Goal: Task Accomplishment & Management: Use online tool/utility

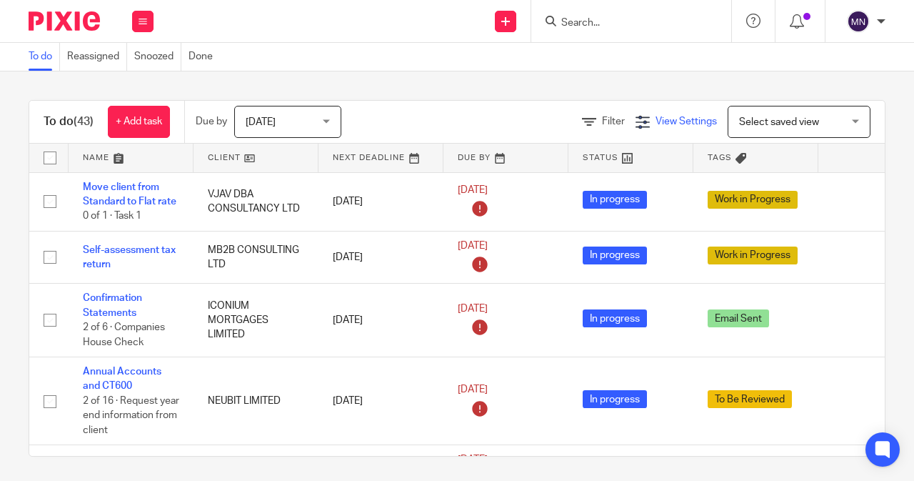
click at [656, 117] on span "View Settings" at bounding box center [686, 121] width 61 height 10
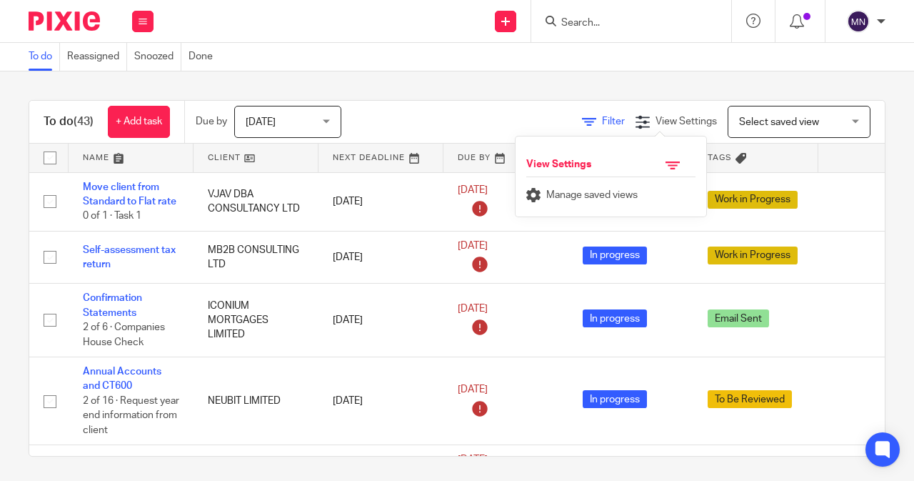
click at [602, 120] on span "Filter" at bounding box center [613, 121] width 23 height 10
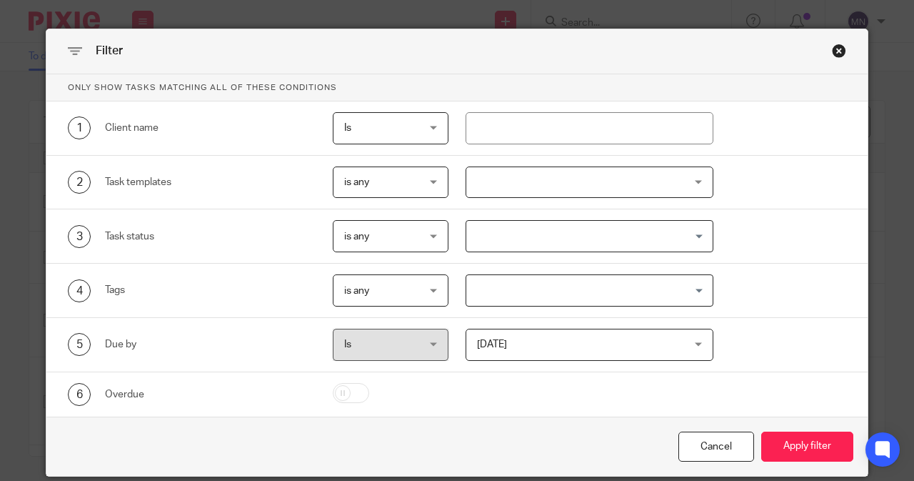
click at [492, 188] on div at bounding box center [590, 182] width 249 height 32
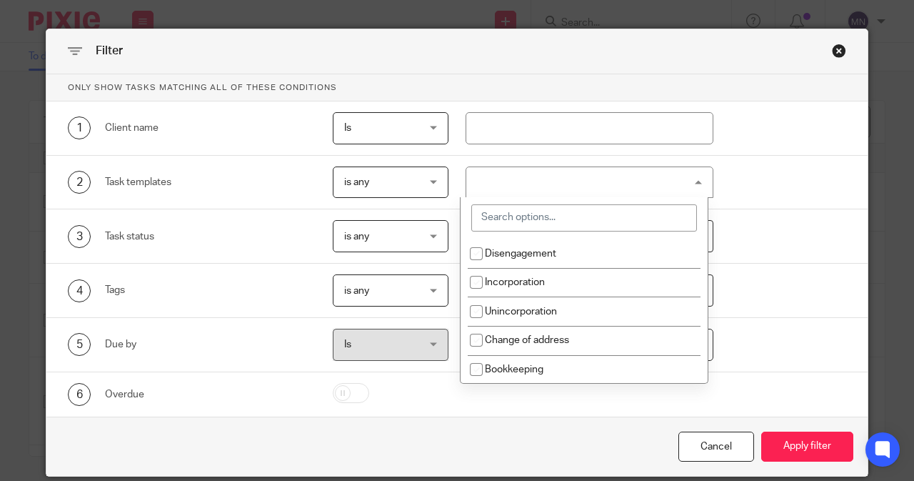
click at [496, 216] on input "search" at bounding box center [584, 217] width 226 height 27
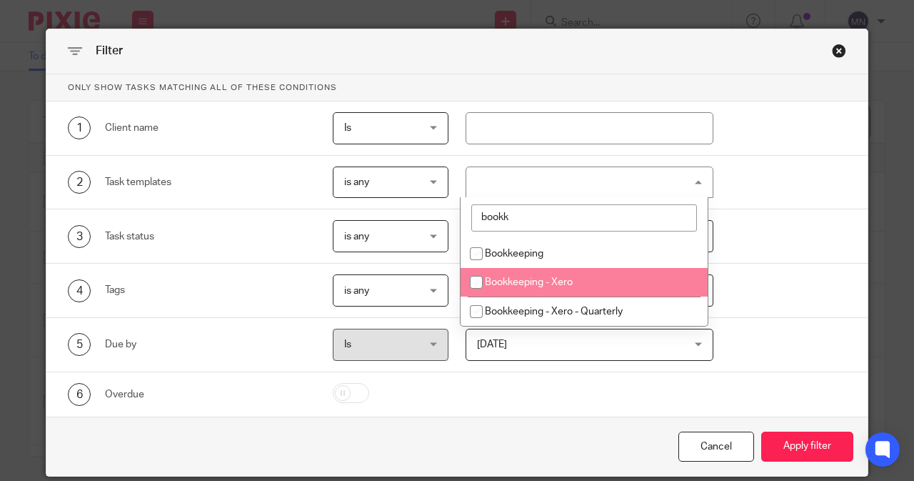
type input "bookk"
click at [540, 289] on li "Bookkeeping - Xero" at bounding box center [584, 282] width 247 height 29
checkbox input "true"
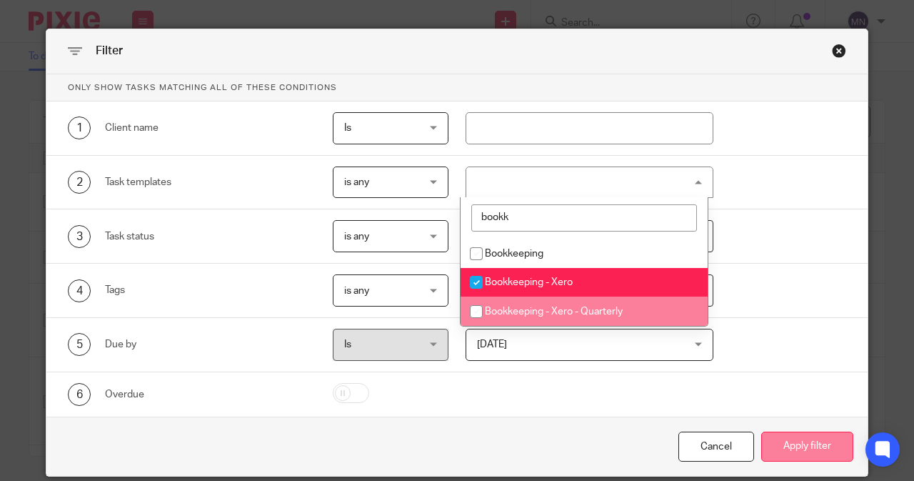
click at [801, 434] on button "Apply filter" at bounding box center [807, 446] width 92 height 31
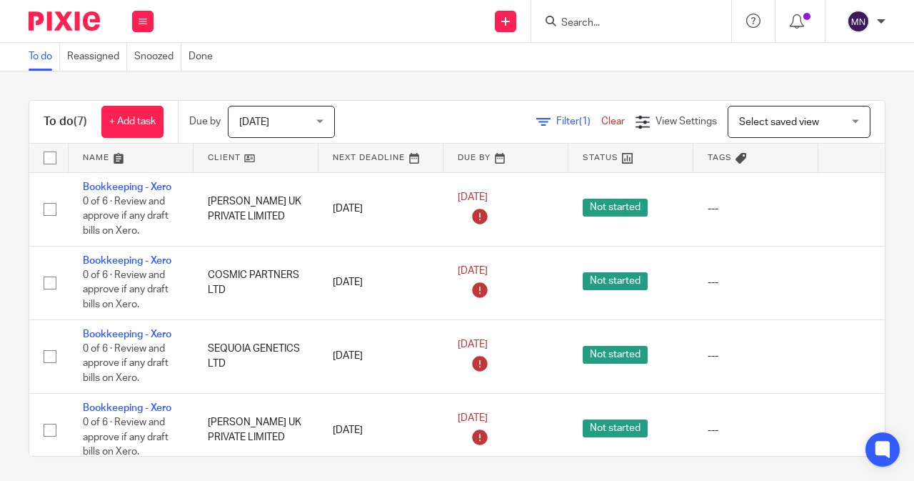
scroll to position [0, 91]
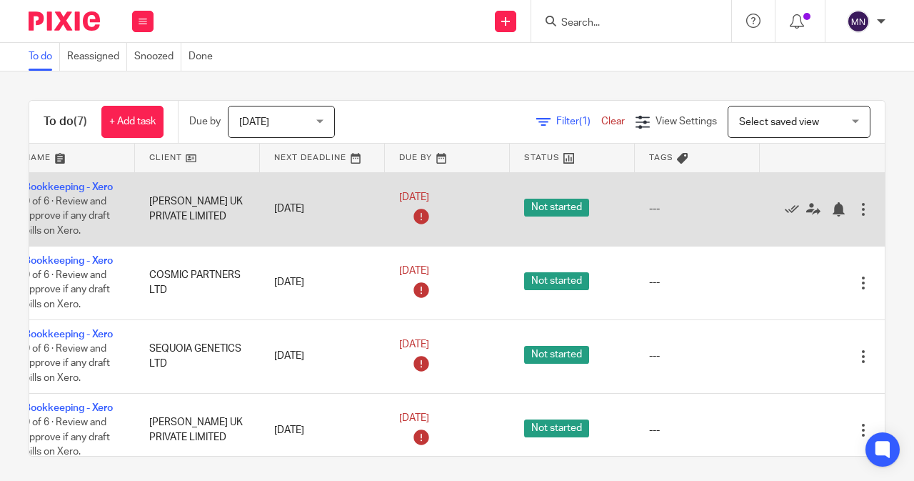
click at [856, 211] on div at bounding box center [863, 209] width 14 height 14
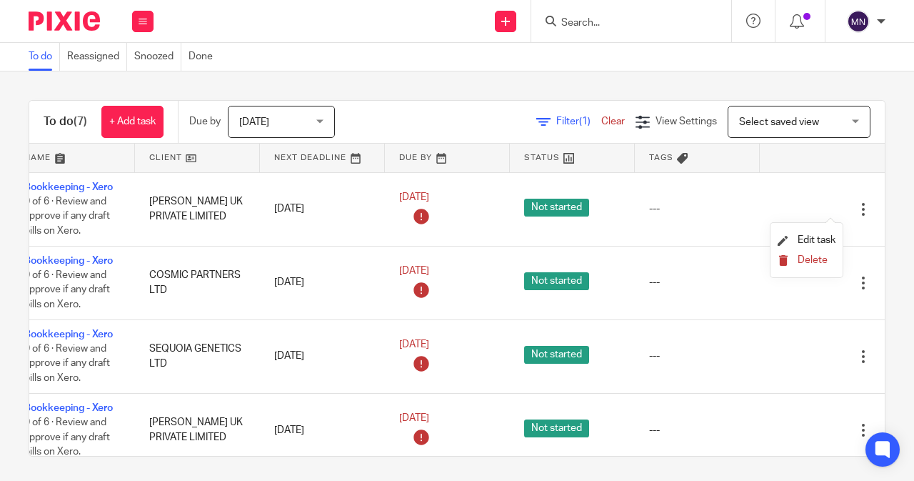
click at [816, 258] on span "Delete" at bounding box center [813, 260] width 30 height 10
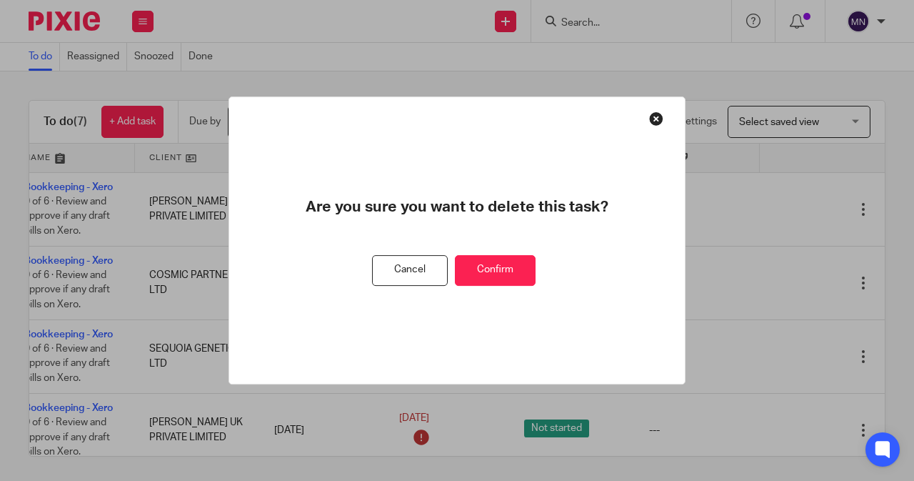
drag, startPoint x: 426, startPoint y: 266, endPoint x: 683, endPoint y: 284, distance: 257.7
click at [425, 267] on button "Cancel" at bounding box center [410, 270] width 76 height 31
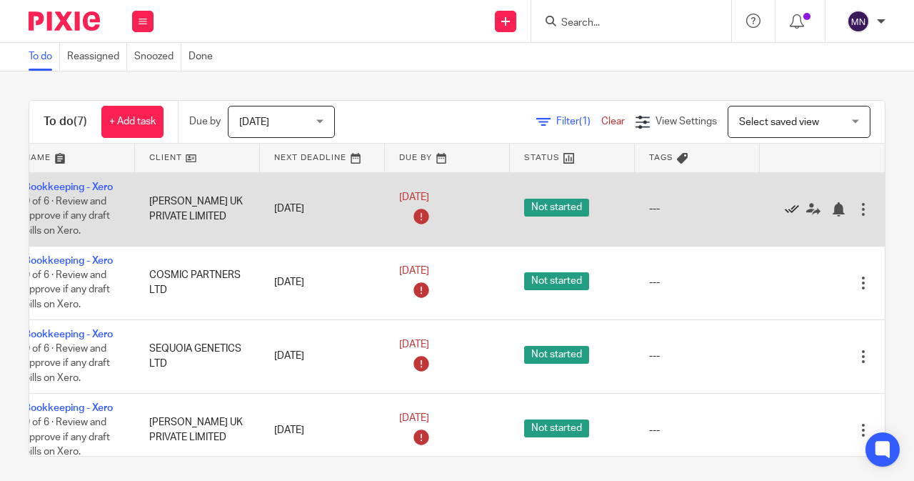
click at [785, 205] on icon at bounding box center [792, 209] width 14 height 14
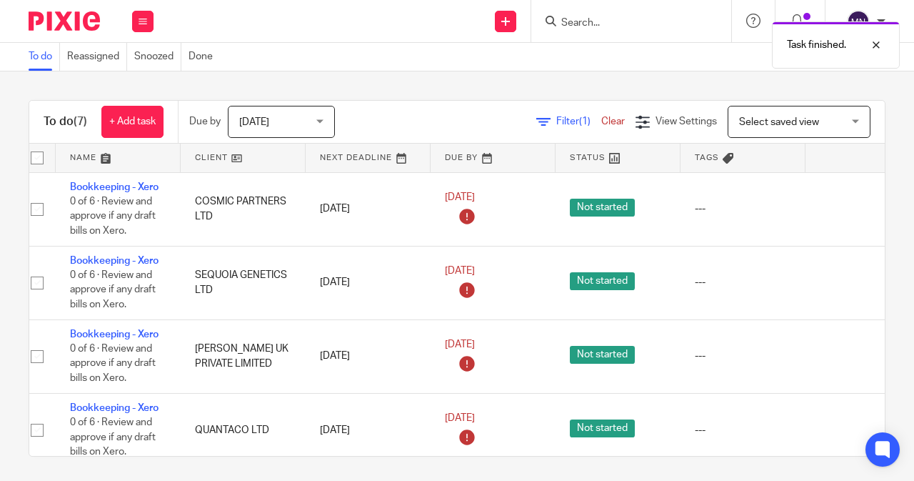
scroll to position [0, 0]
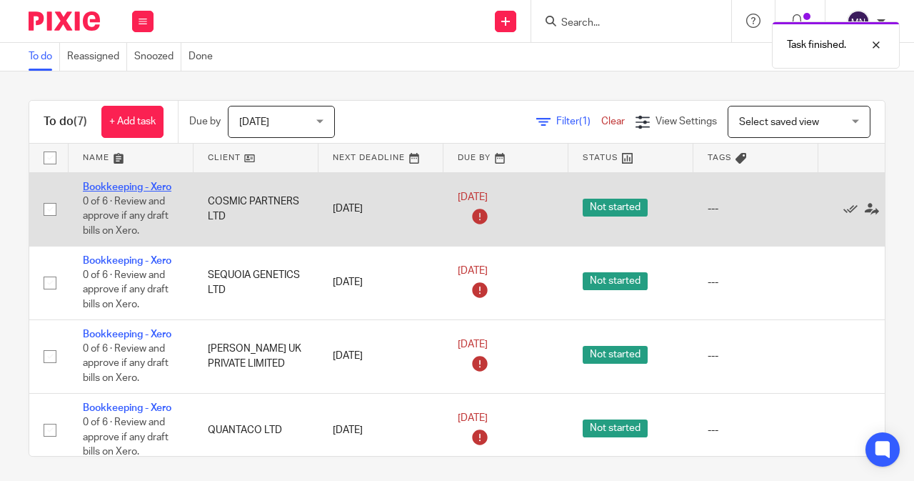
click at [137, 189] on link "Bookkeeping - Xero" at bounding box center [127, 187] width 89 height 10
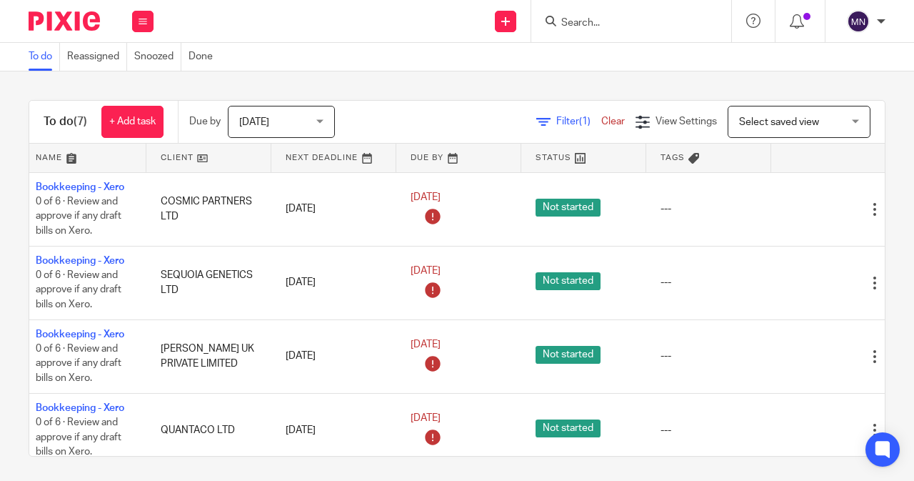
scroll to position [0, 91]
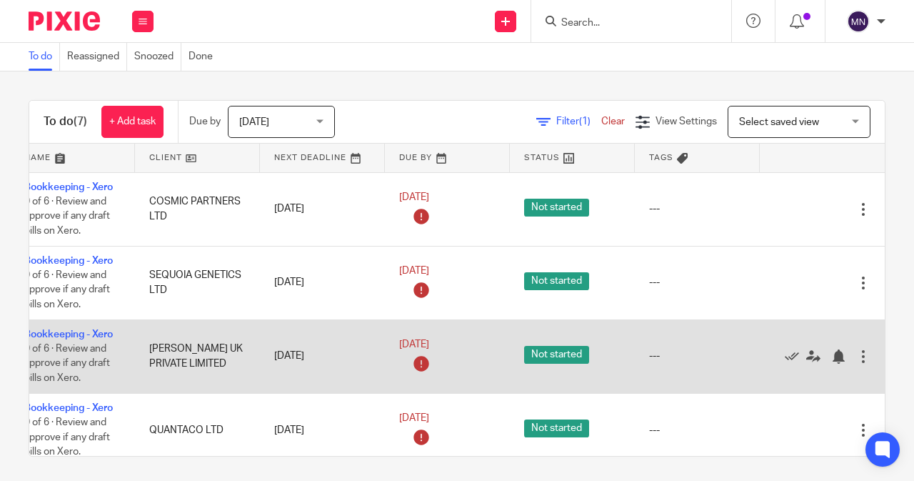
click at [856, 354] on div at bounding box center [863, 356] width 14 height 14
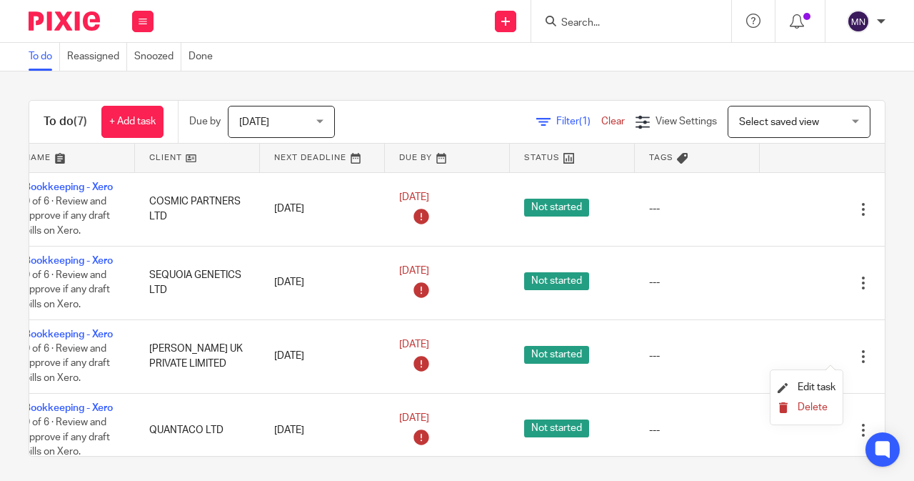
click at [803, 404] on span "Delete" at bounding box center [813, 407] width 30 height 10
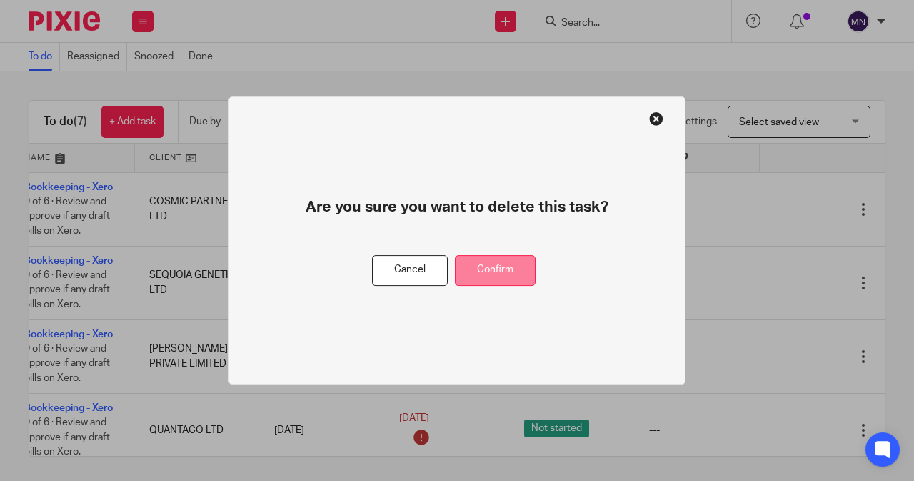
click at [525, 264] on button "Confirm" at bounding box center [495, 270] width 81 height 31
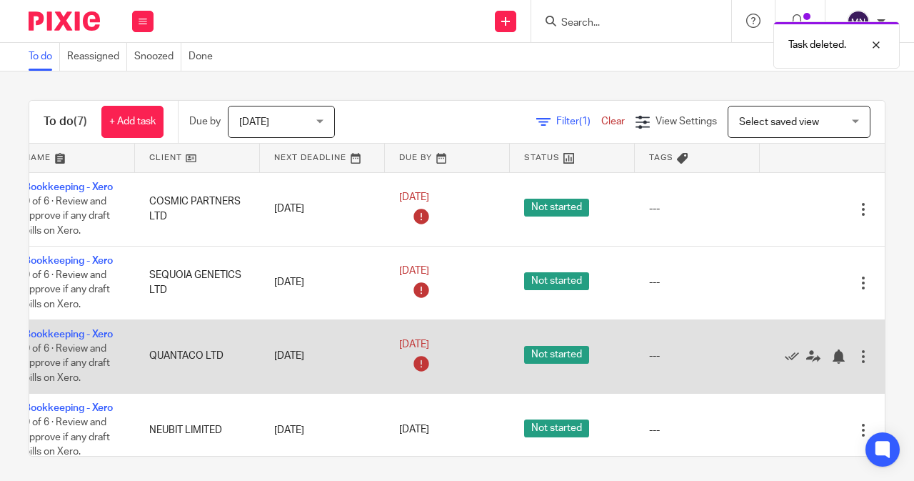
click at [856, 359] on div at bounding box center [863, 356] width 14 height 14
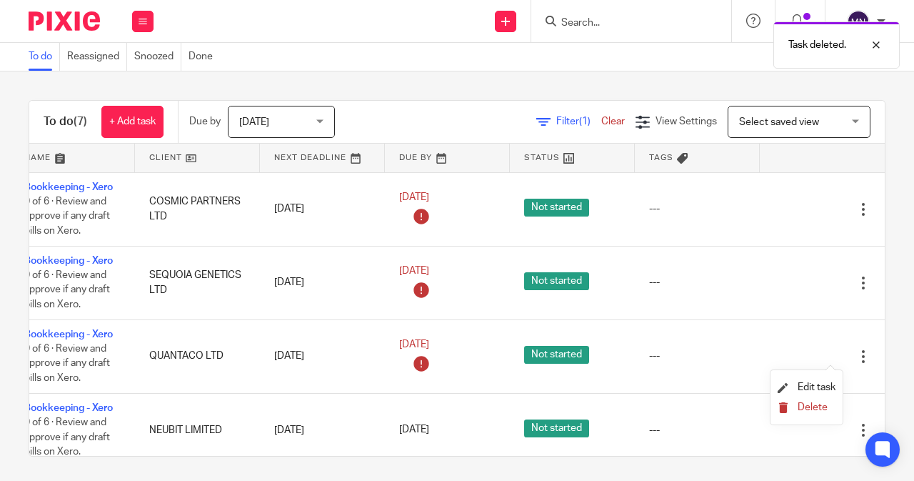
click at [800, 406] on span "Delete" at bounding box center [813, 407] width 30 height 10
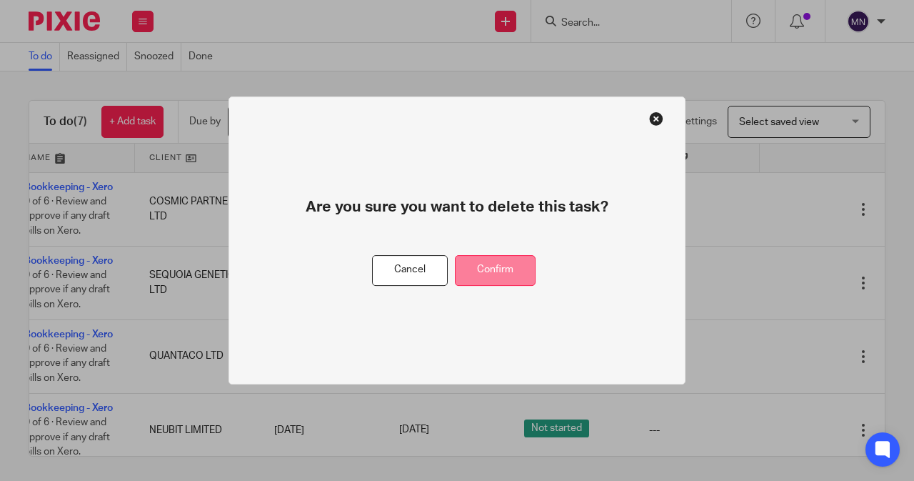
click at [486, 269] on button "Confirm" at bounding box center [495, 270] width 81 height 31
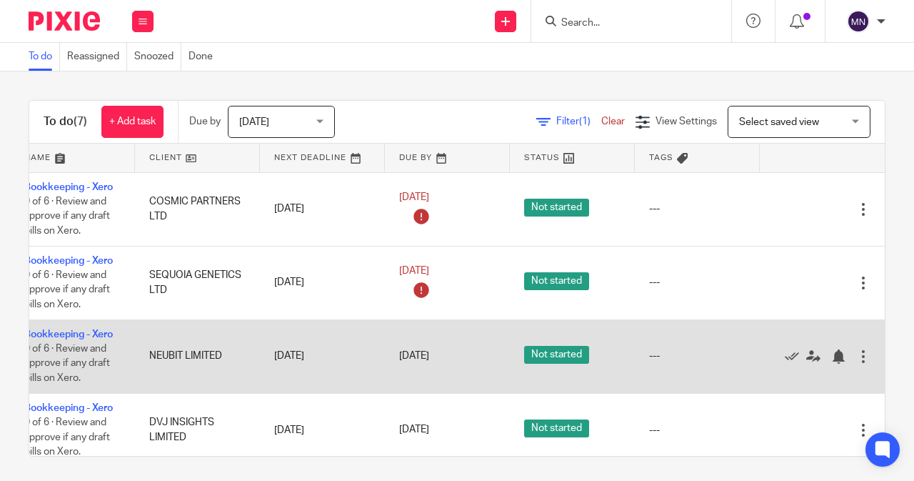
click at [856, 354] on div at bounding box center [863, 356] width 14 height 14
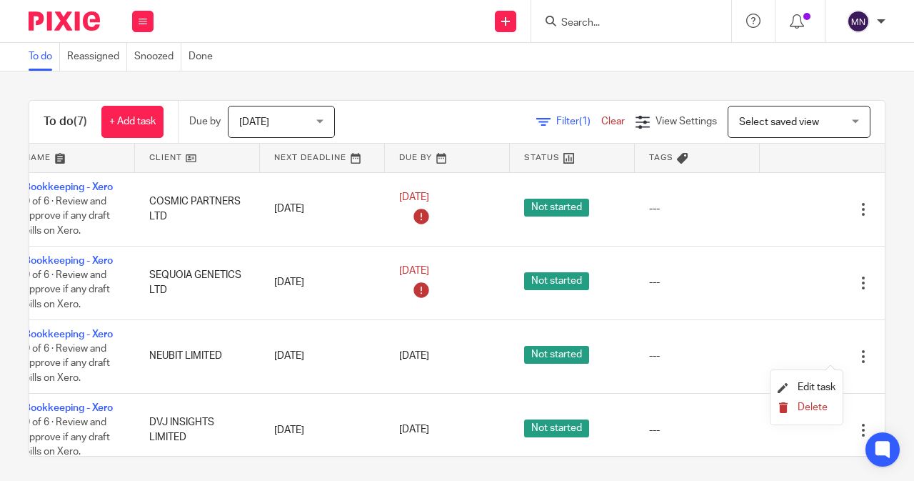
click at [809, 408] on span "Delete" at bounding box center [813, 407] width 30 height 10
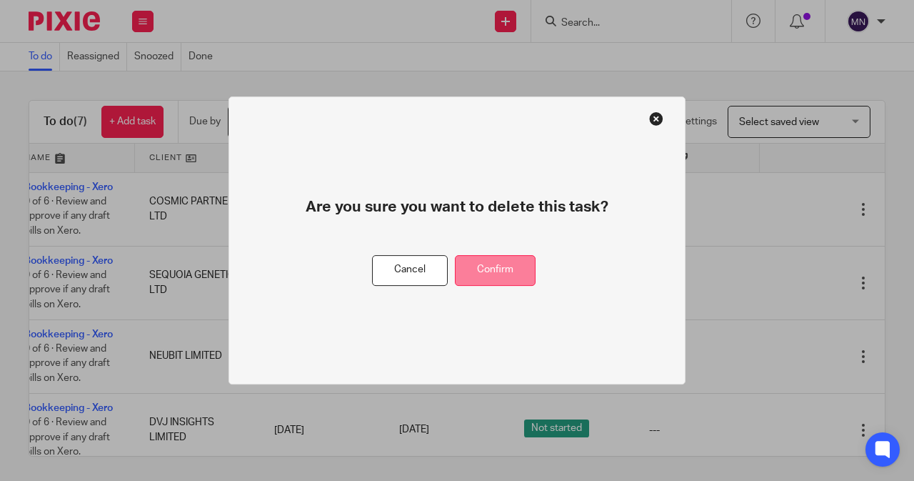
click at [523, 274] on button "Confirm" at bounding box center [495, 270] width 81 height 31
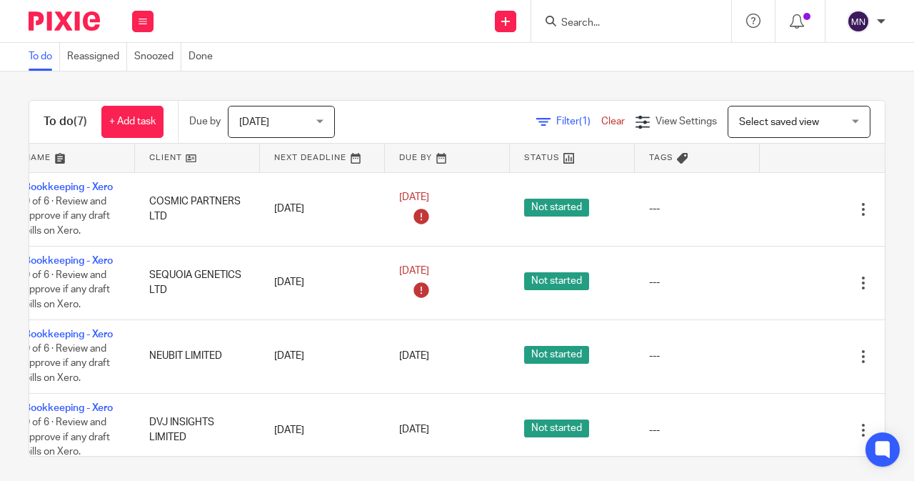
scroll to position [0, 80]
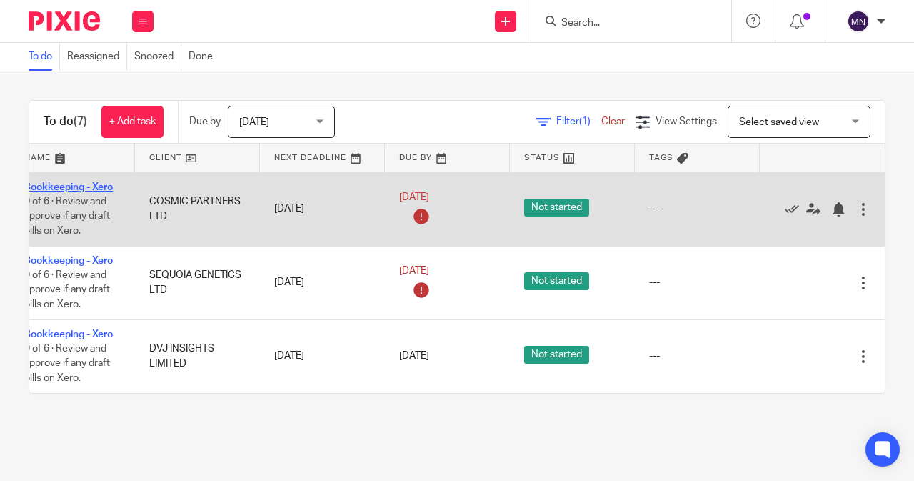
click at [71, 183] on link "Bookkeeping - Xero" at bounding box center [68, 187] width 89 height 10
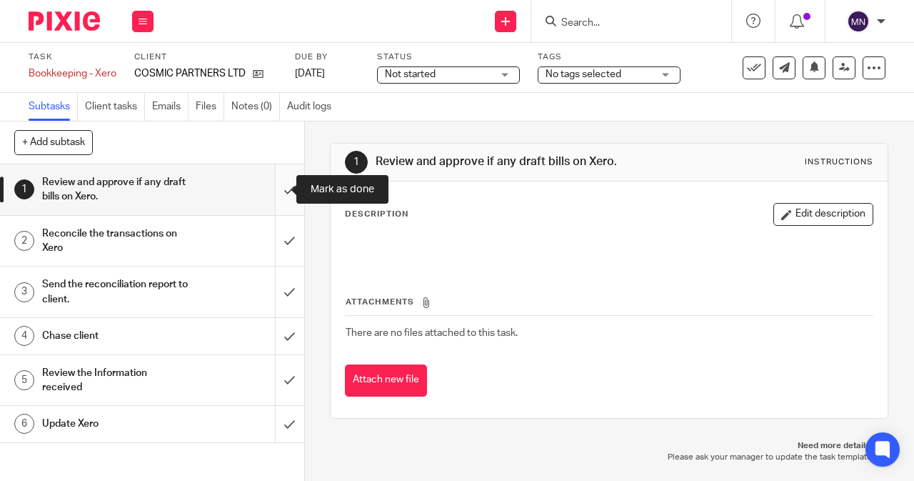
click at [281, 189] on input "submit" at bounding box center [152, 189] width 304 height 51
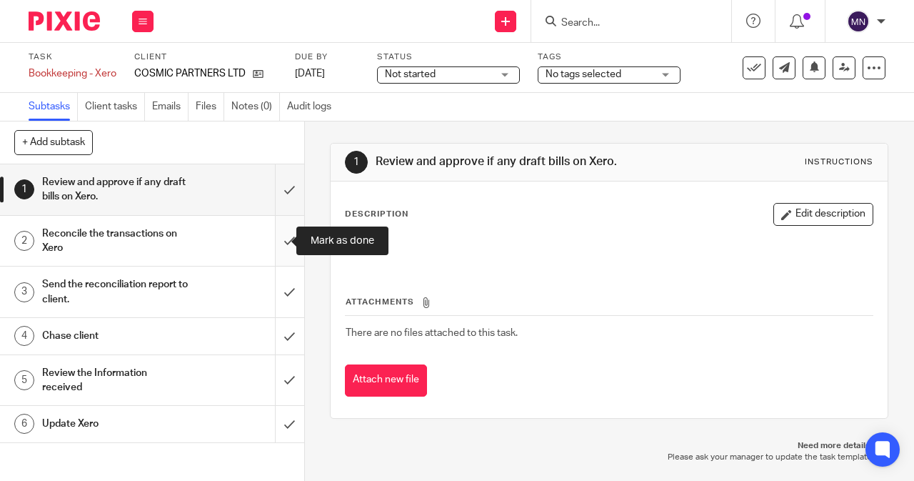
click at [282, 249] on input "submit" at bounding box center [152, 241] width 304 height 51
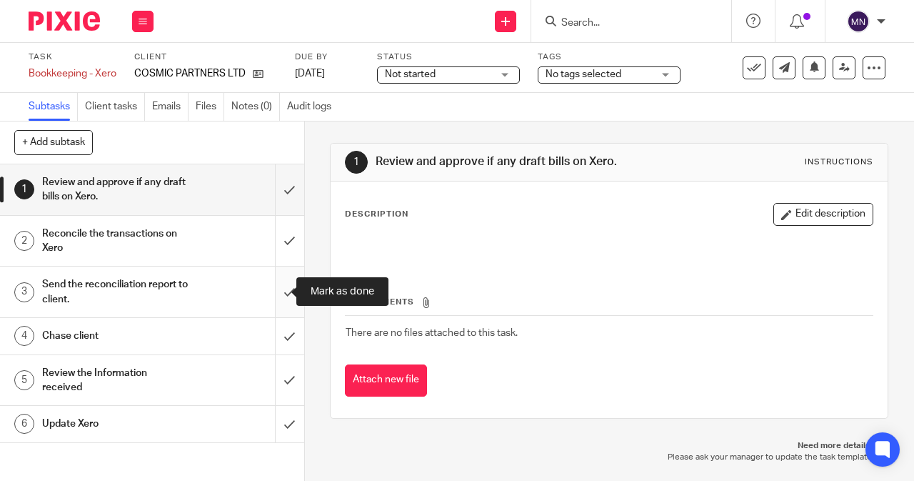
click at [270, 286] on input "submit" at bounding box center [152, 291] width 304 height 51
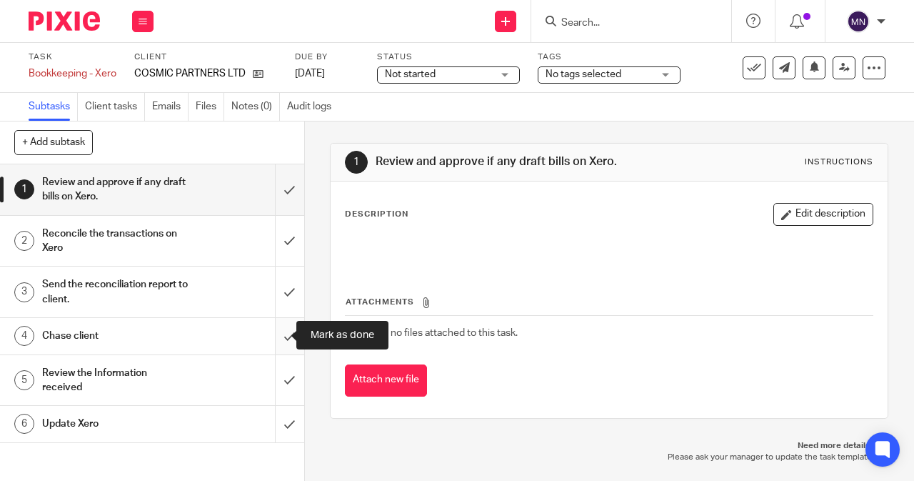
click at [269, 334] on input "submit" at bounding box center [152, 336] width 304 height 36
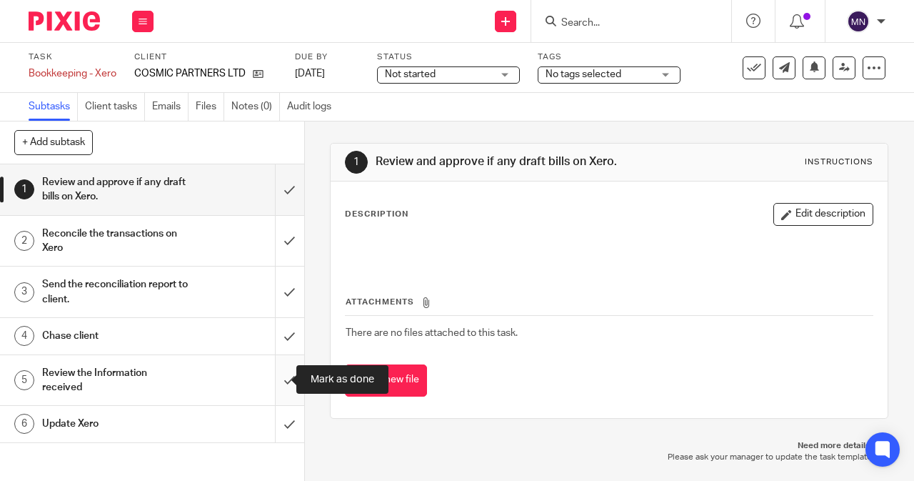
click at [270, 371] on input "submit" at bounding box center [152, 380] width 304 height 51
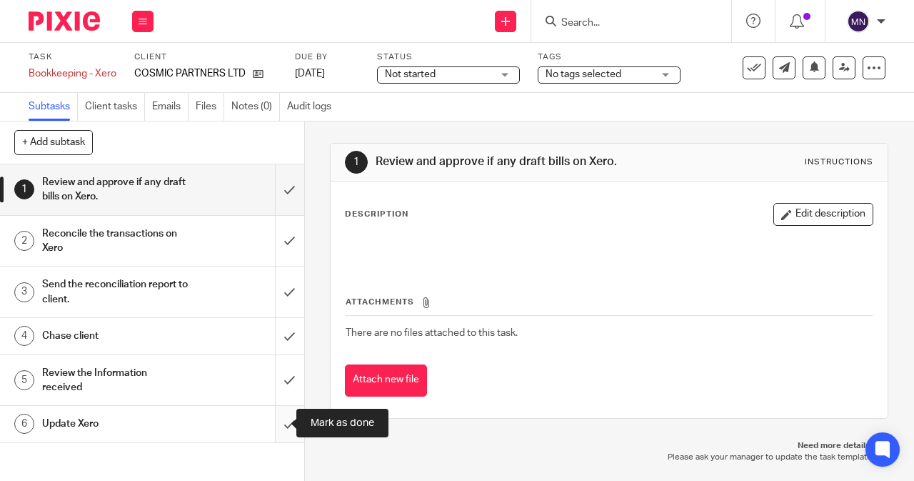
click at [271, 425] on input "submit" at bounding box center [152, 424] width 304 height 36
